Goal: Task Accomplishment & Management: Use online tool/utility

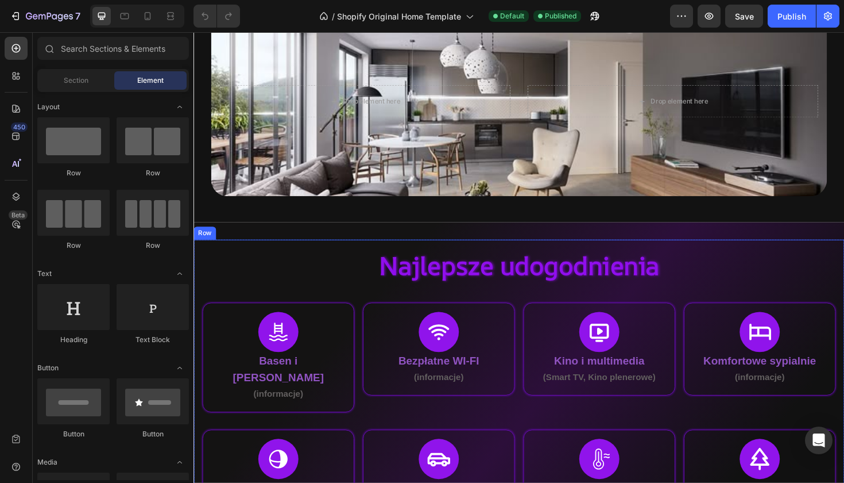
scroll to position [74, 0]
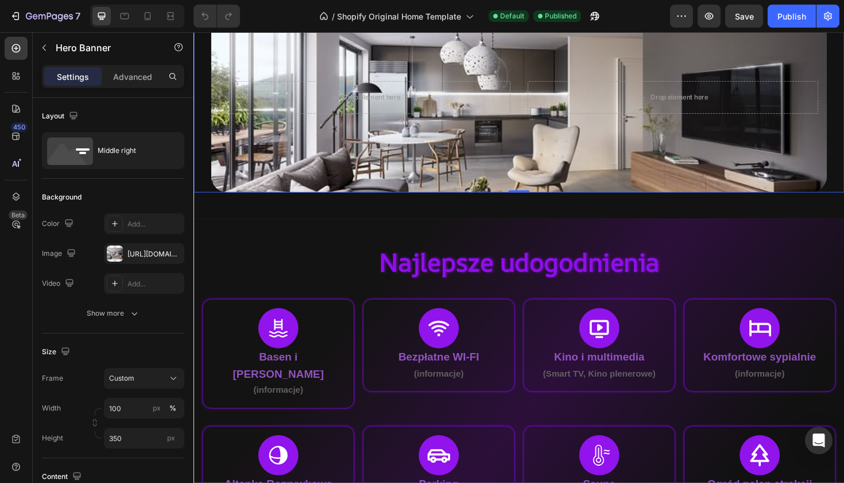
click at [553, 153] on div "Background Image" at bounding box center [538, 101] width 653 height 201
click at [142, 250] on div "[URL][DOMAIN_NAME]" at bounding box center [144, 254] width 33 height 10
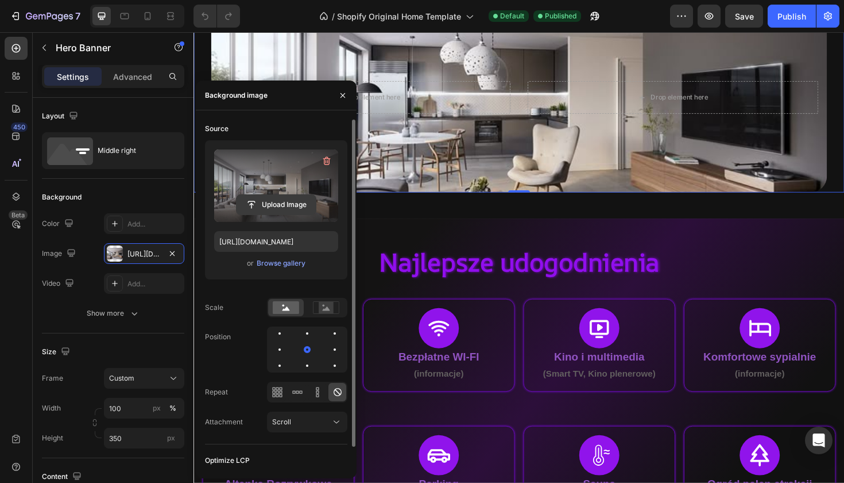
click at [278, 199] on input "file" at bounding box center [276, 205] width 79 height 20
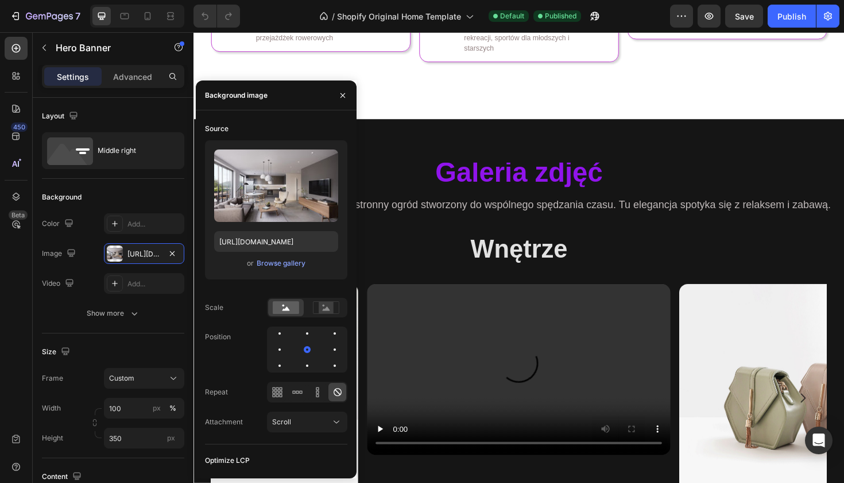
scroll to position [855, 0]
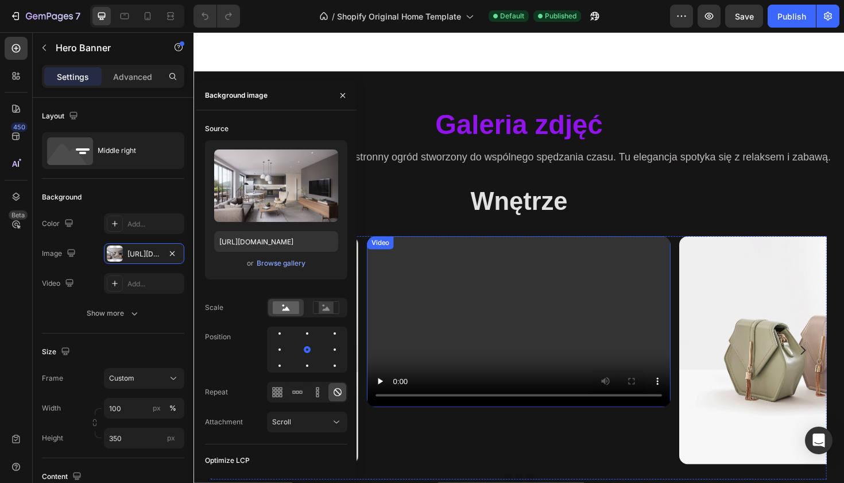
click at [624, 310] on video at bounding box center [538, 338] width 322 height 181
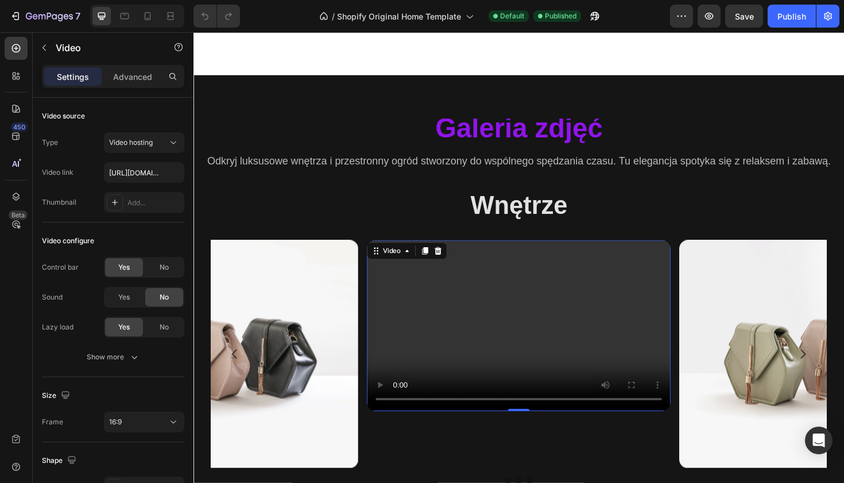
click at [441, 356] on video at bounding box center [538, 342] width 322 height 181
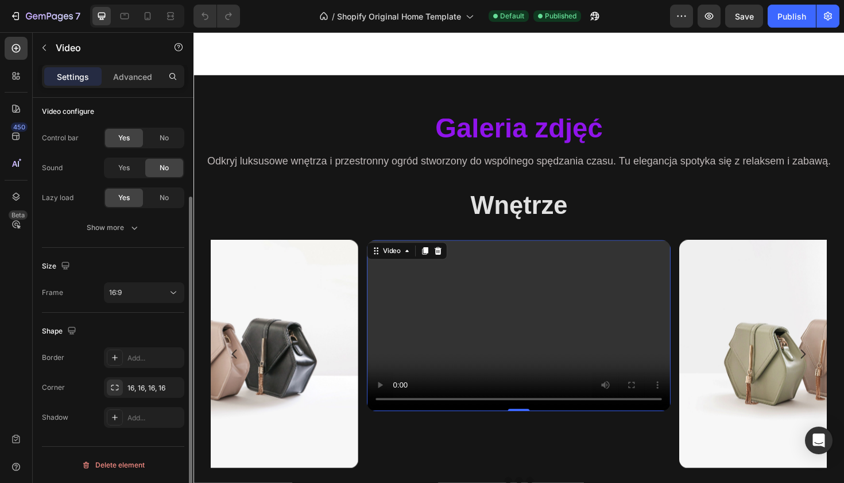
scroll to position [0, 0]
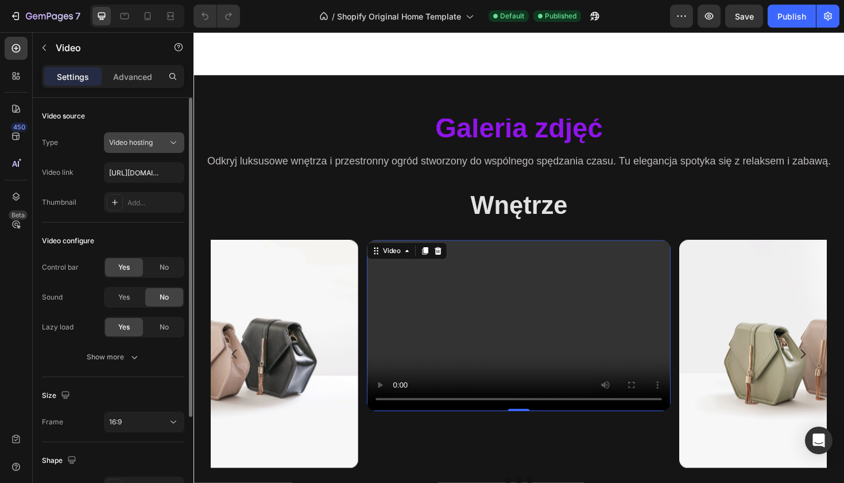
click at [161, 152] on button "Video hosting" at bounding box center [144, 142] width 80 height 21
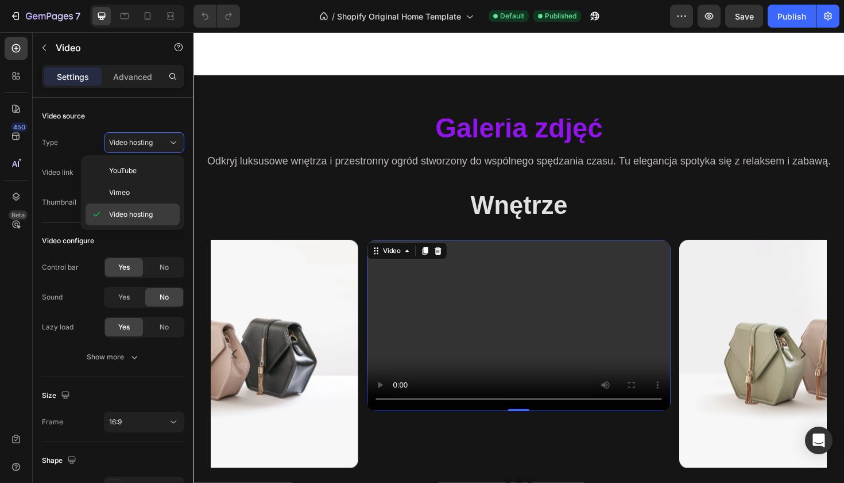
click at [133, 209] on span "Video hosting" at bounding box center [131, 214] width 44 height 10
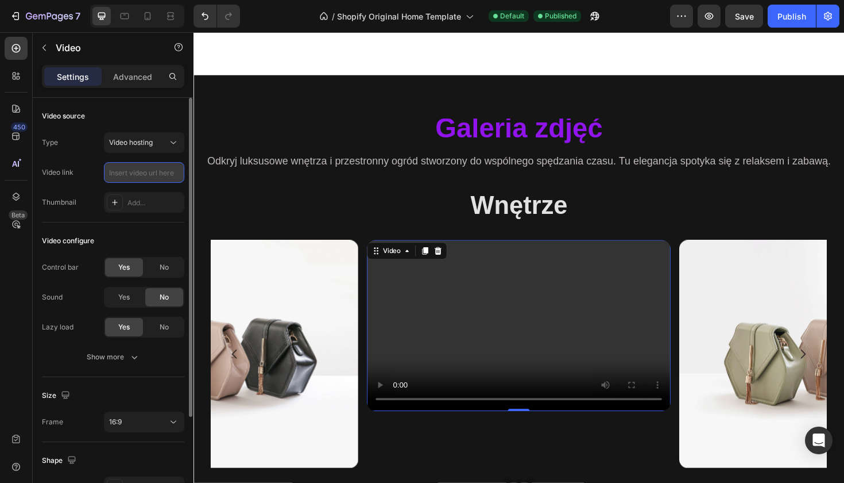
click at [145, 176] on input "text" at bounding box center [144, 172] width 80 height 21
click at [115, 172] on input "text" at bounding box center [144, 172] width 80 height 21
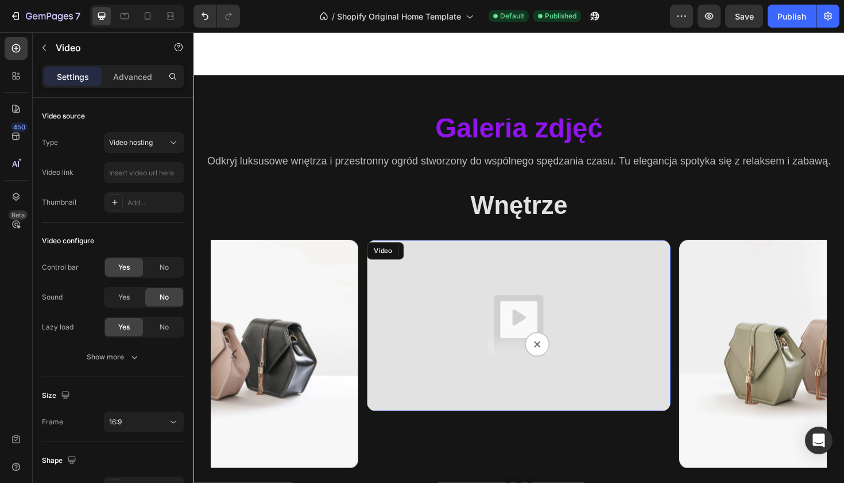
click at [458, 335] on img at bounding box center [538, 342] width 322 height 181
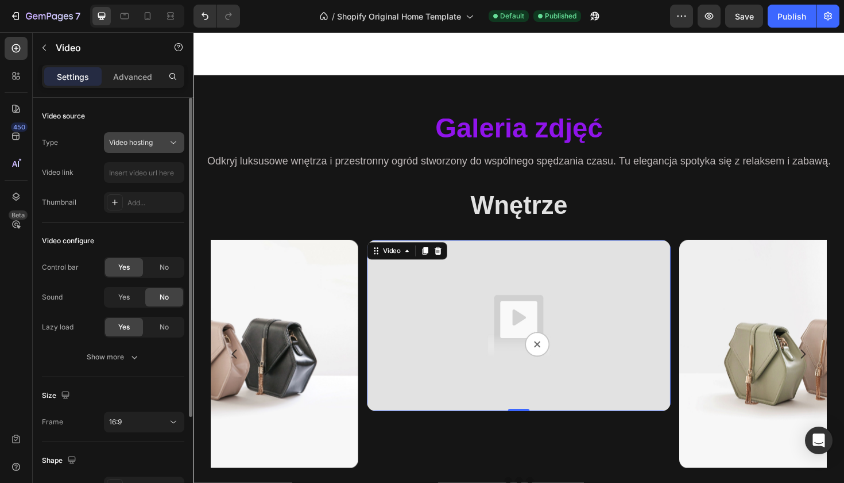
click at [172, 146] on icon at bounding box center [173, 142] width 11 height 11
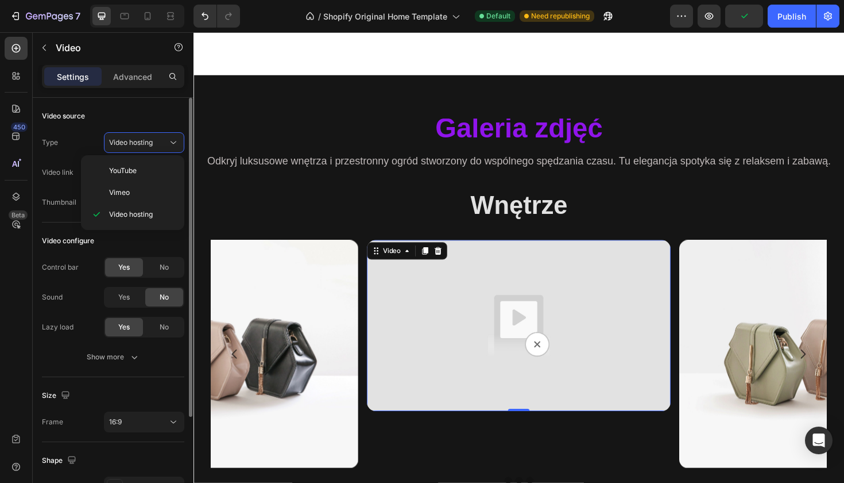
click at [157, 236] on div "Video configure" at bounding box center [113, 241] width 142 height 18
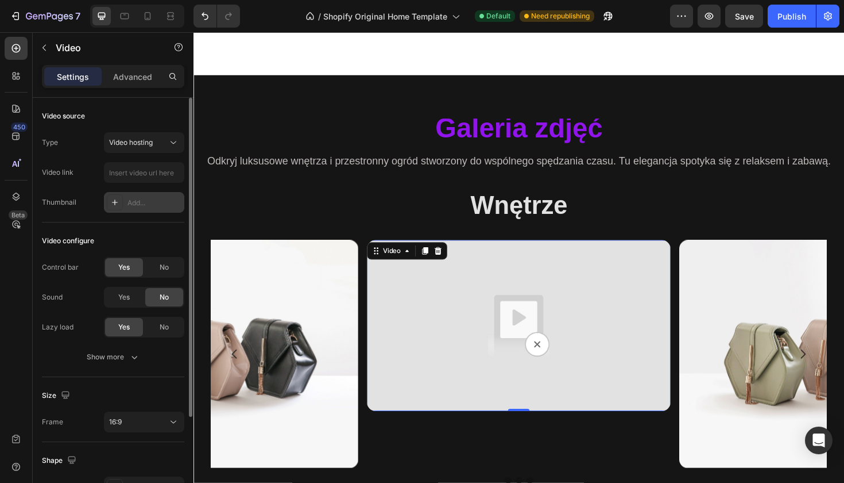
click at [111, 202] on icon at bounding box center [114, 202] width 9 height 9
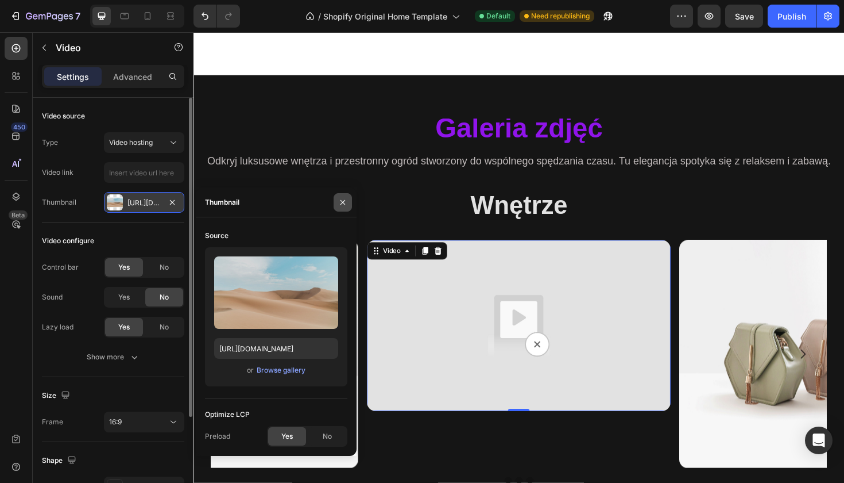
click at [341, 204] on icon "button" at bounding box center [343, 201] width 5 height 5
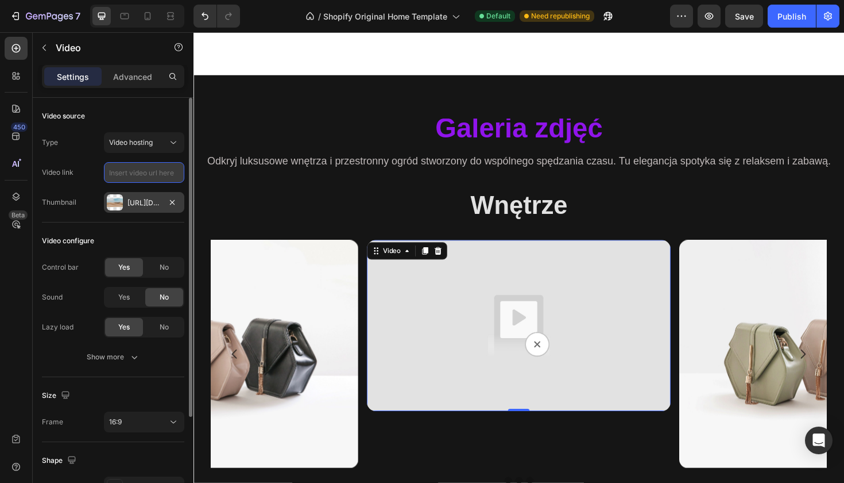
click at [171, 174] on input "text" at bounding box center [144, 172] width 80 height 21
click at [51, 169] on div "Video link" at bounding box center [58, 172] width 32 height 10
click at [113, 152] on button "Video hosting" at bounding box center [144, 142] width 80 height 21
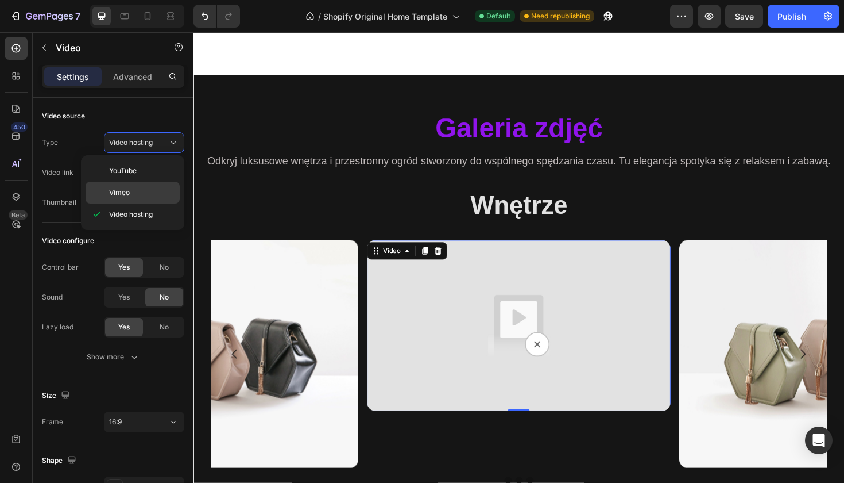
click at [129, 188] on span "Vimeo" at bounding box center [119, 192] width 21 height 10
type input "[URL][DOMAIN_NAME]"
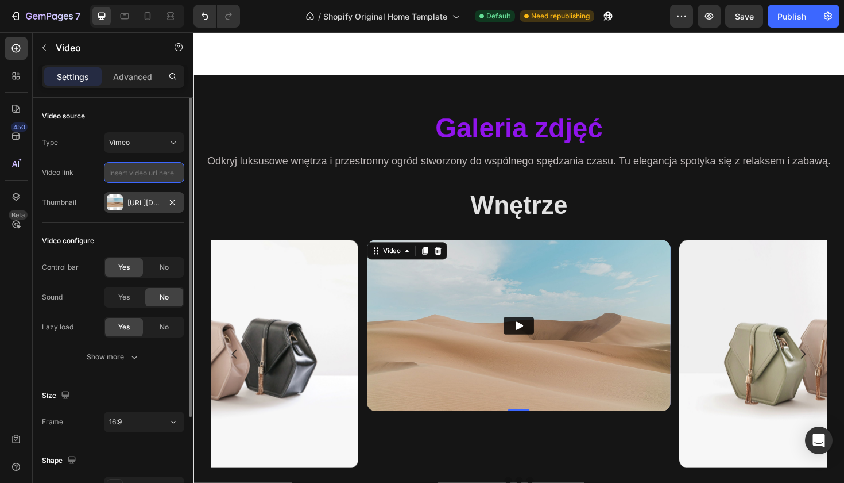
click at [142, 175] on input "text" at bounding box center [144, 172] width 80 height 21
click at [174, 151] on button "Vimeo" at bounding box center [144, 142] width 80 height 21
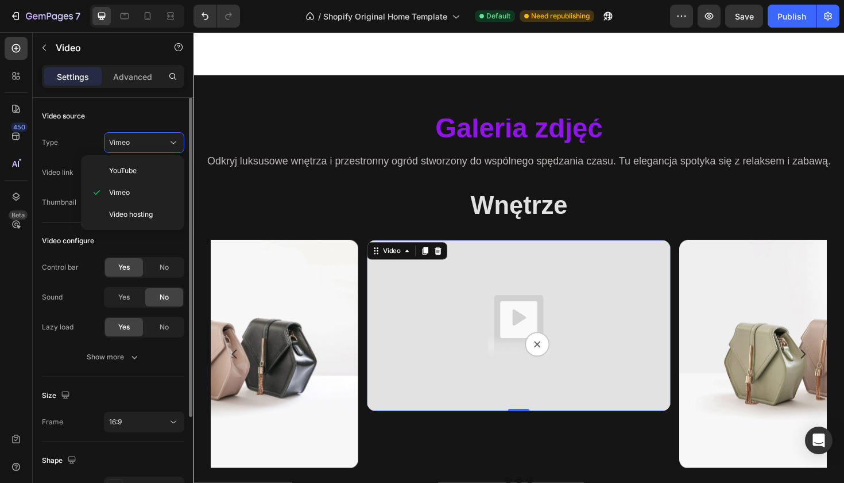
click at [149, 117] on div "Video source" at bounding box center [113, 116] width 142 height 18
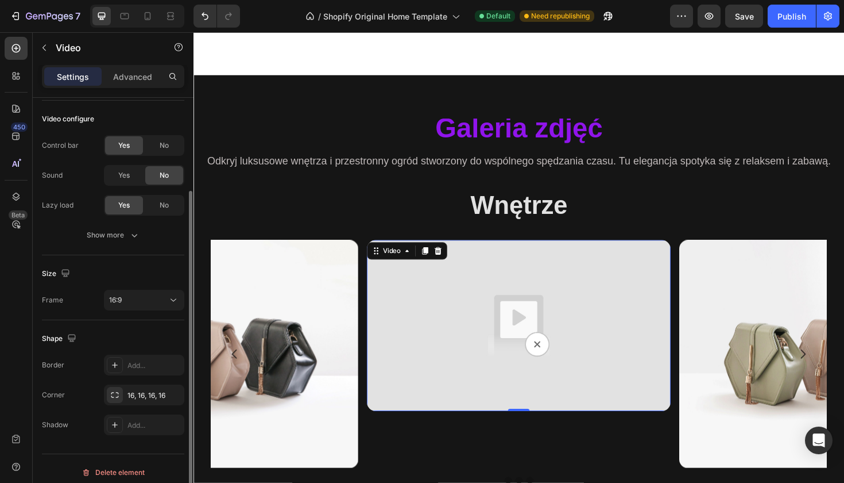
scroll to position [129, 0]
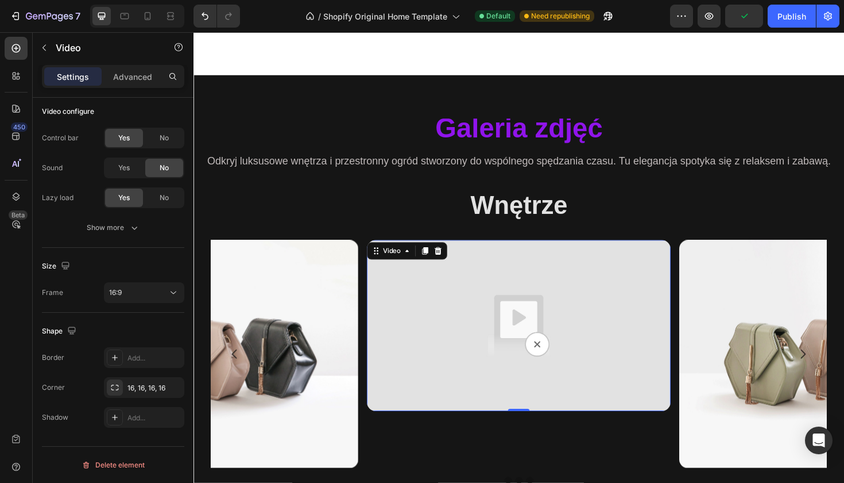
click at [437, 338] on img at bounding box center [538, 342] width 322 height 181
click at [47, 52] on button "button" at bounding box center [44, 47] width 18 height 18
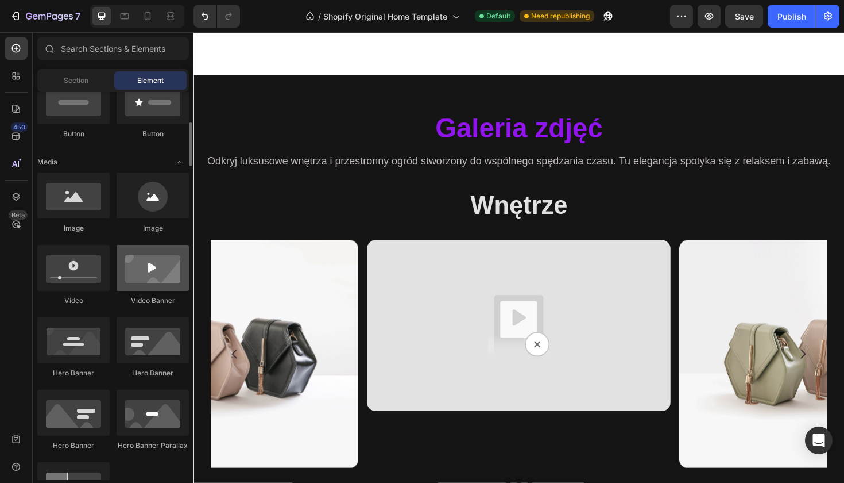
scroll to position [297, 0]
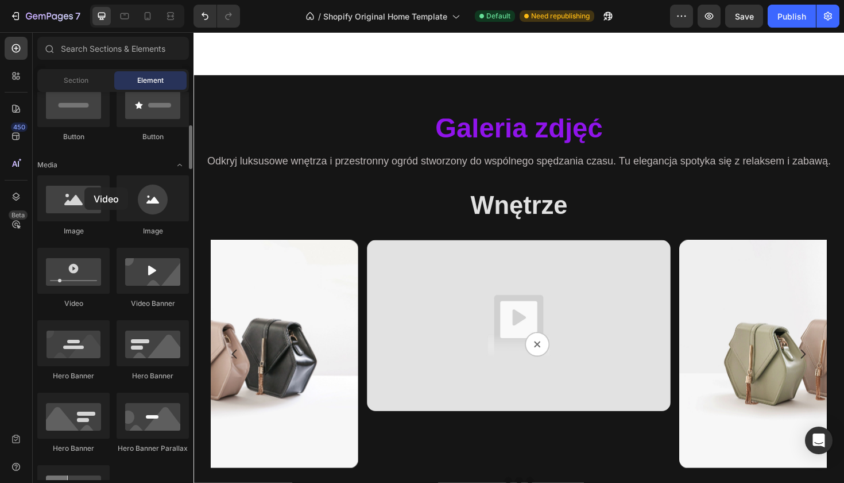
drag, startPoint x: 102, startPoint y: 267, endPoint x: 82, endPoint y: 140, distance: 128.6
click at [24, 78] on div at bounding box center [16, 75] width 23 height 23
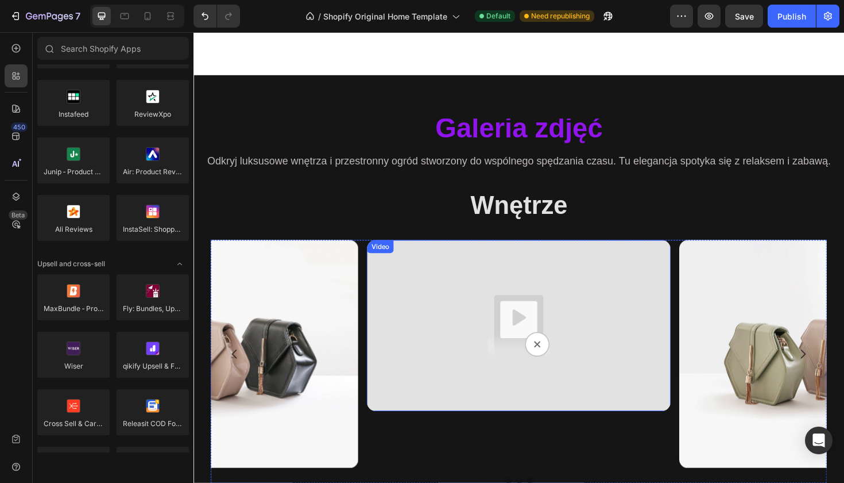
click at [406, 317] on img at bounding box center [538, 342] width 322 height 181
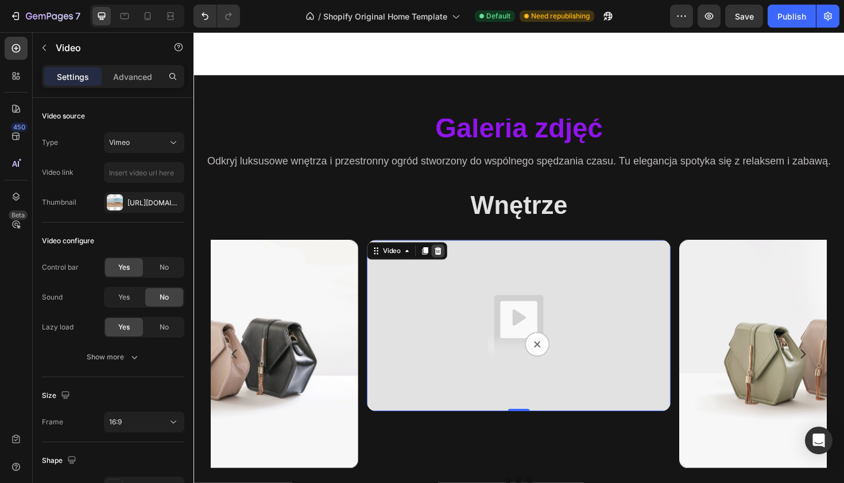
click at [457, 260] on icon at bounding box center [452, 263] width 9 height 9
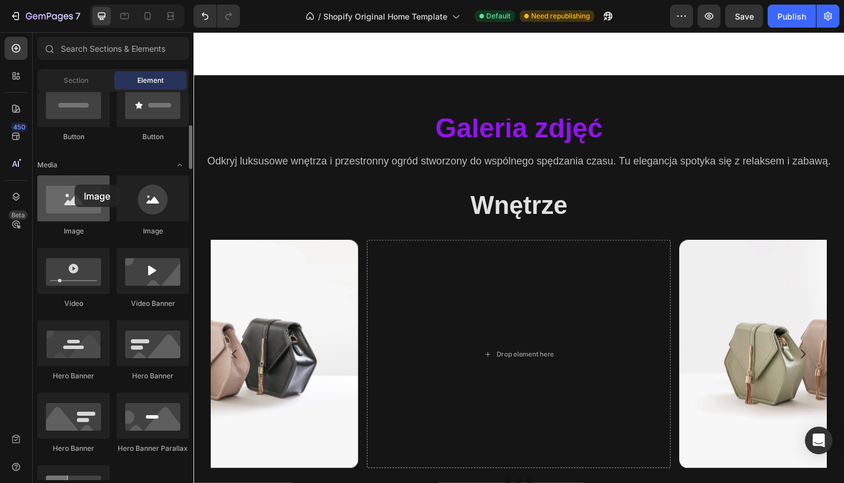
drag, startPoint x: 67, startPoint y: 204, endPoint x: 64, endPoint y: 179, distance: 25.4
click at [64, 179] on div at bounding box center [73, 198] width 72 height 46
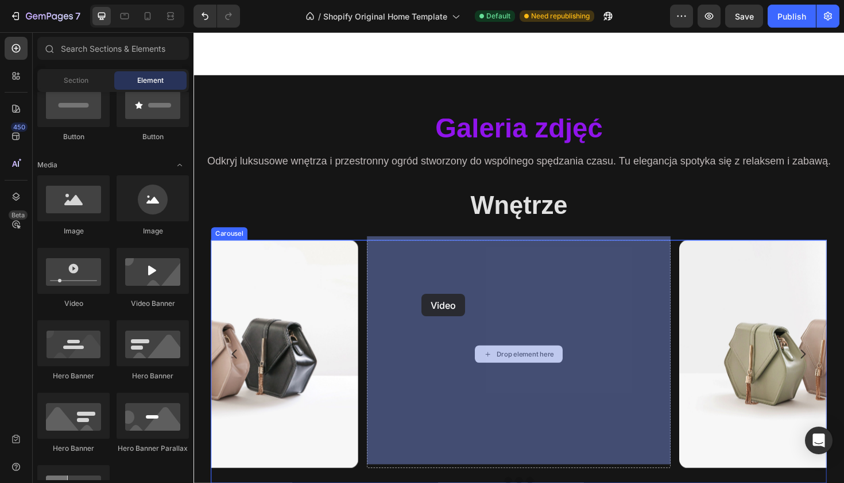
drag, startPoint x: 256, startPoint y: 296, endPoint x: 435, endPoint y: 309, distance: 179.1
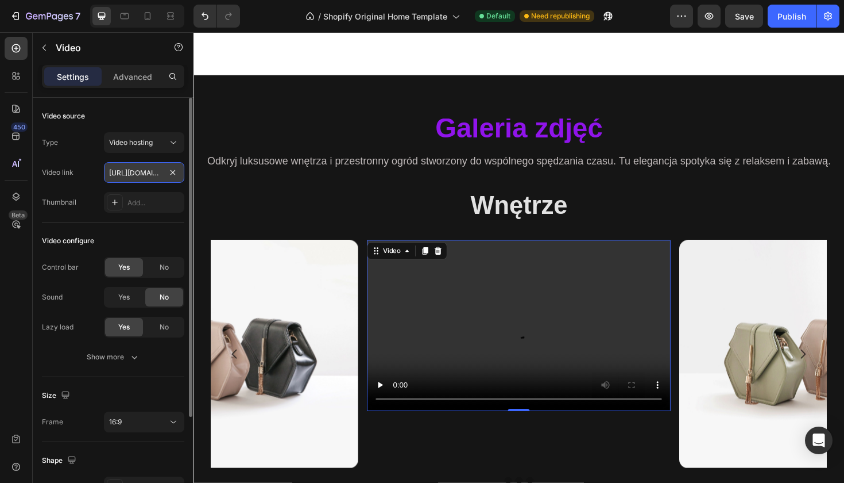
click at [136, 173] on input "[URL][DOMAIN_NAME]" at bounding box center [144, 172] width 80 height 21
click at [119, 195] on div at bounding box center [115, 202] width 16 height 16
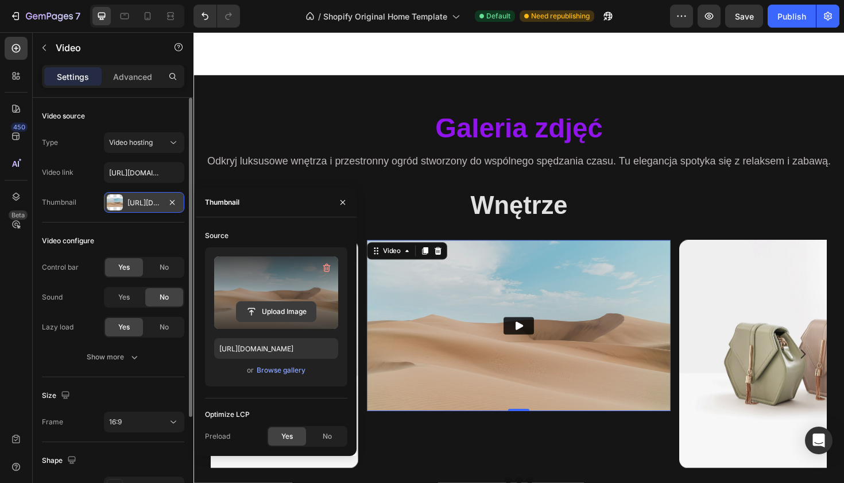
click at [253, 309] on input "file" at bounding box center [276, 312] width 79 height 20
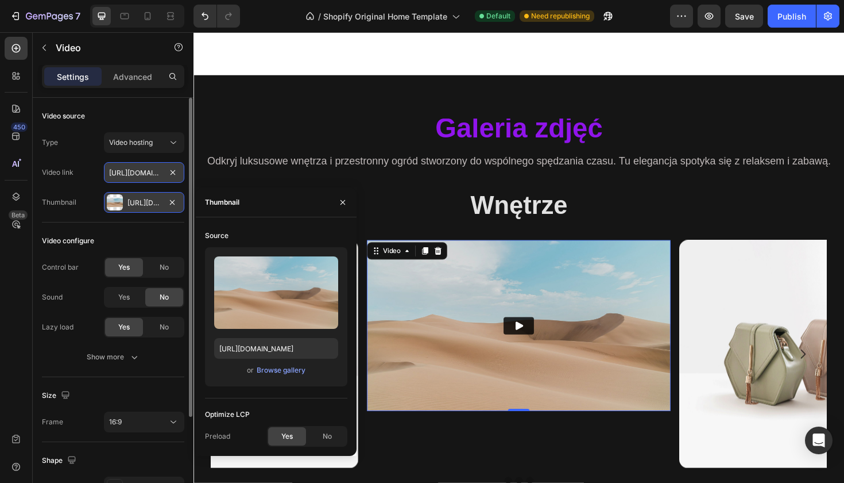
click at [153, 173] on input "[URL][DOMAIN_NAME]" at bounding box center [144, 172] width 80 height 21
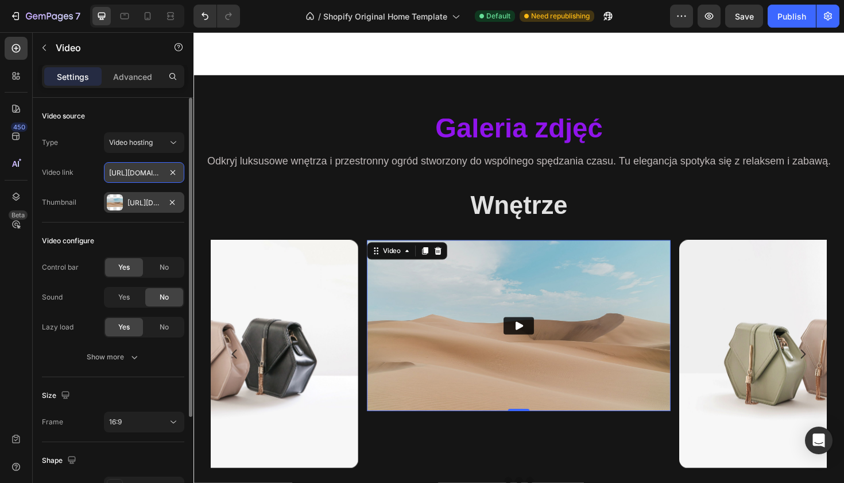
click at [153, 173] on input "[URL][DOMAIN_NAME]" at bounding box center [144, 172] width 80 height 21
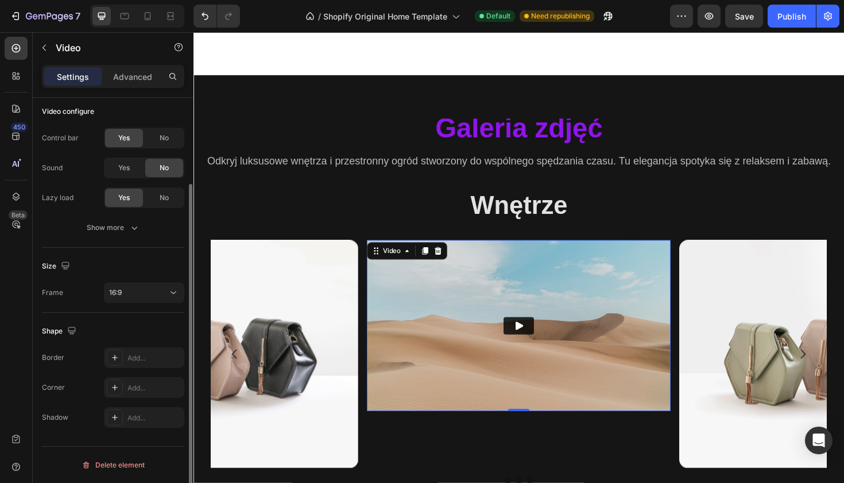
scroll to position [0, 0]
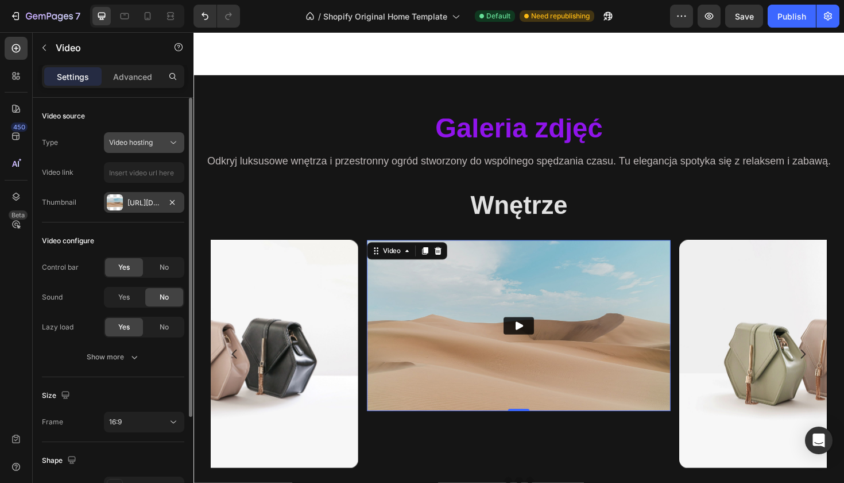
click at [165, 135] on button "Video hosting" at bounding box center [144, 142] width 80 height 21
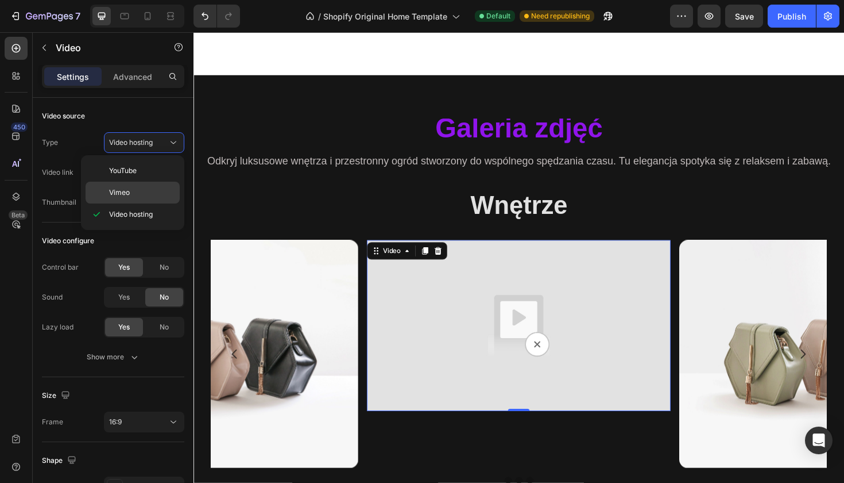
click at [128, 200] on div "Vimeo" at bounding box center [133, 193] width 94 height 22
type input "[URL][DOMAIN_NAME]"
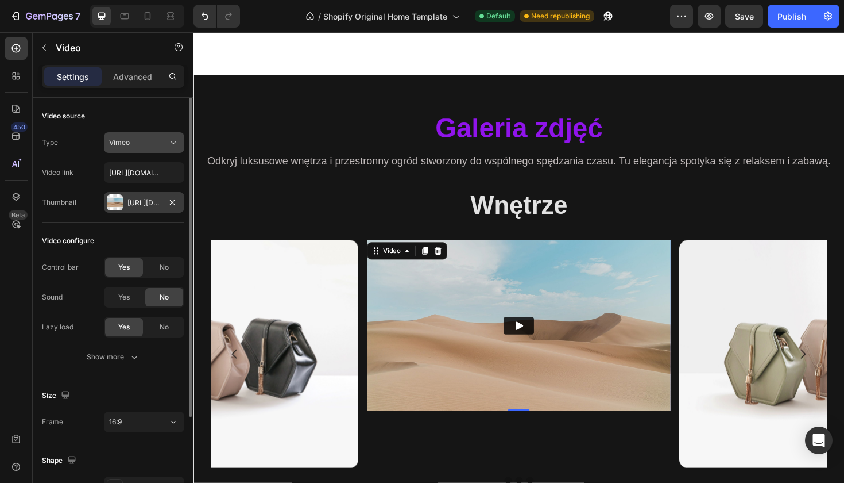
click at [175, 147] on icon at bounding box center [173, 142] width 11 height 11
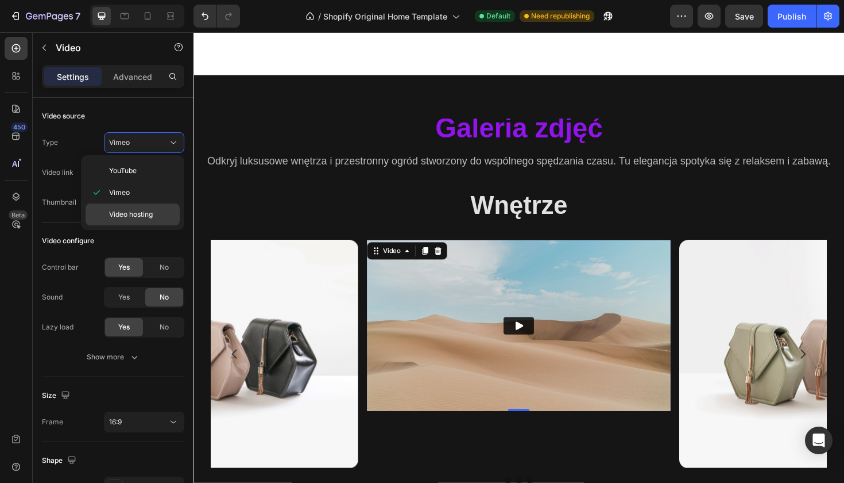
click at [121, 214] on span "Video hosting" at bounding box center [131, 214] width 44 height 10
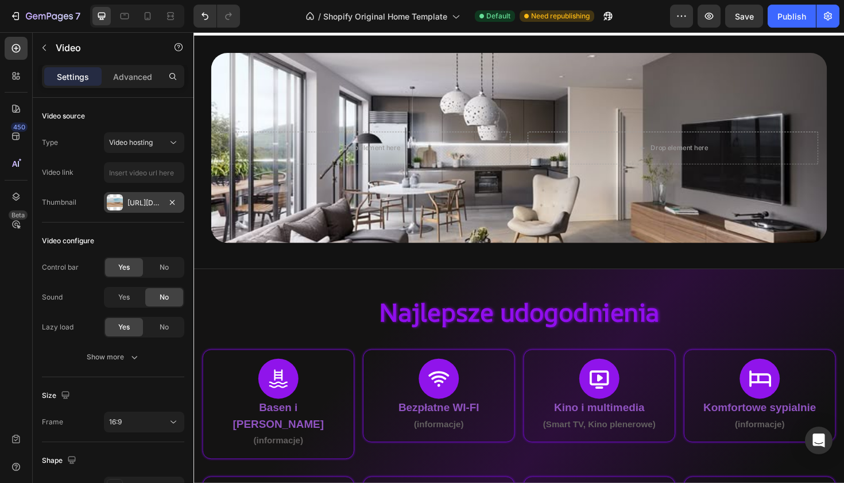
scroll to position [21, 0]
